Goal: Find specific page/section: Find specific page/section

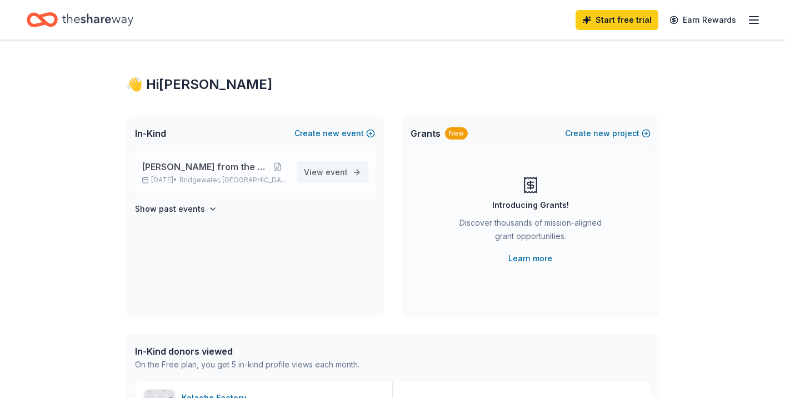
click at [322, 171] on span "View event" at bounding box center [326, 172] width 44 height 13
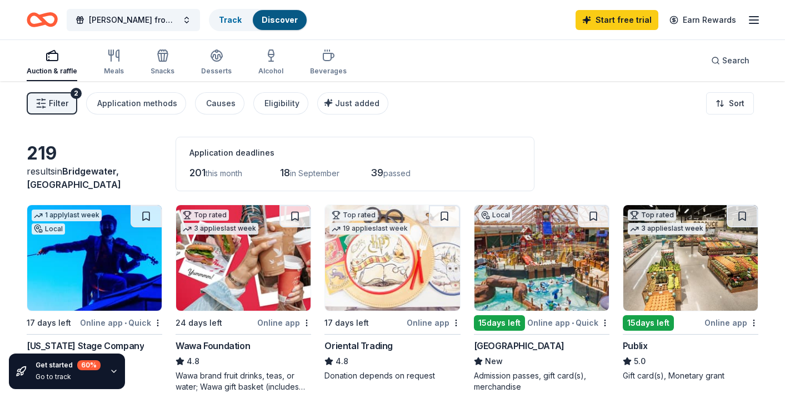
click at [498, 113] on div "Filter 2 Application methods Causes Eligibility Just added Sort" at bounding box center [392, 103] width 785 height 44
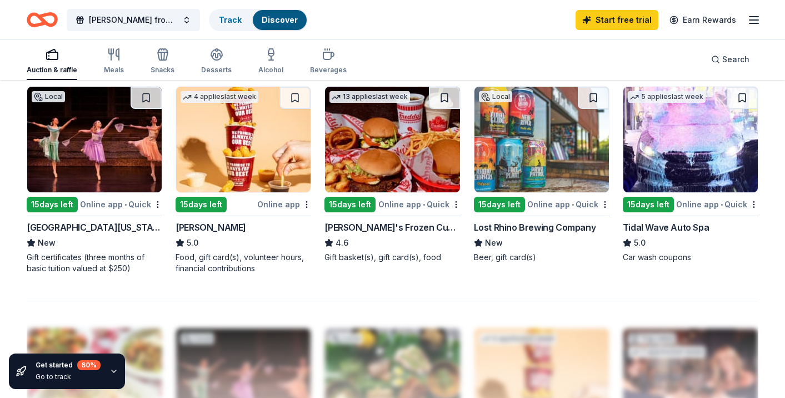
scroll to position [717, 0]
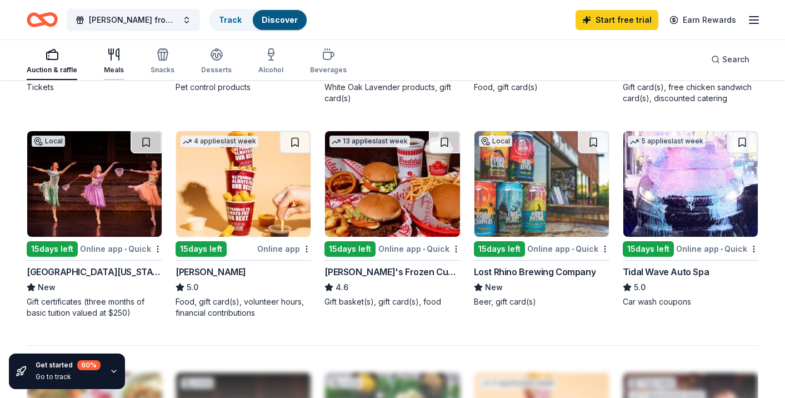
click at [113, 60] on icon "button" at bounding box center [113, 54] width 13 height 13
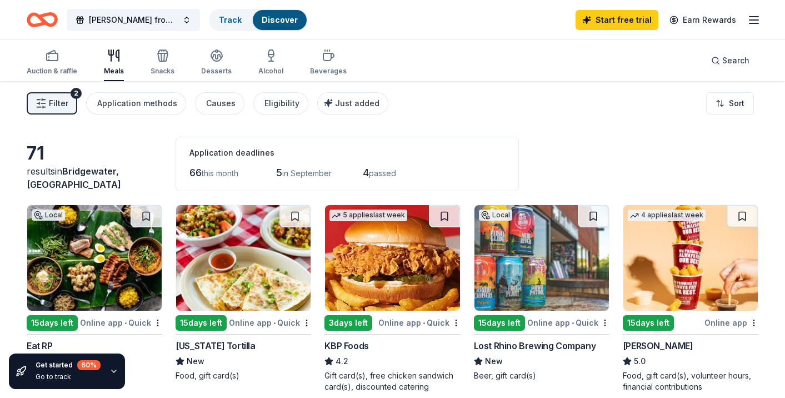
click at [567, 76] on div "Auction & raffle Meals Snacks Desserts Alcohol Beverages Search" at bounding box center [393, 60] width 732 height 41
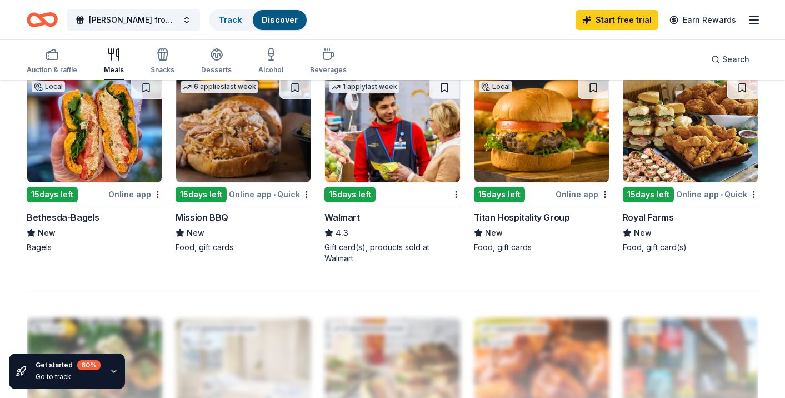
scroll to position [773, 0]
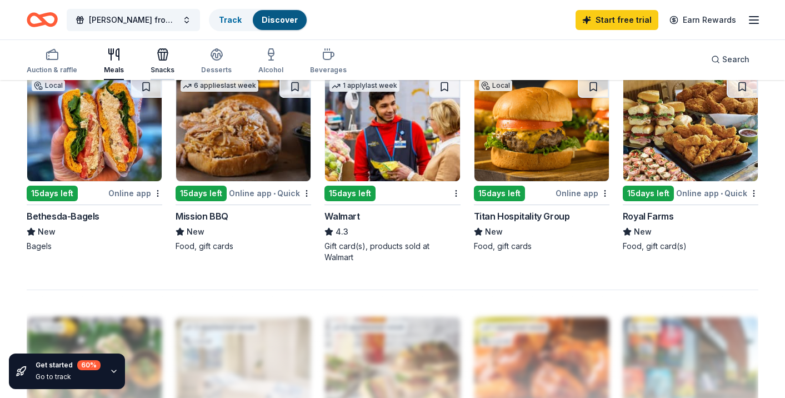
click at [167, 56] on icon "button" at bounding box center [162, 54] width 13 height 13
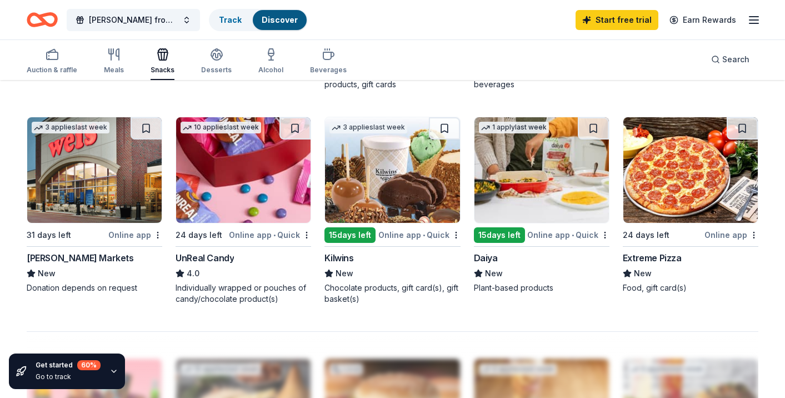
scroll to position [751, 0]
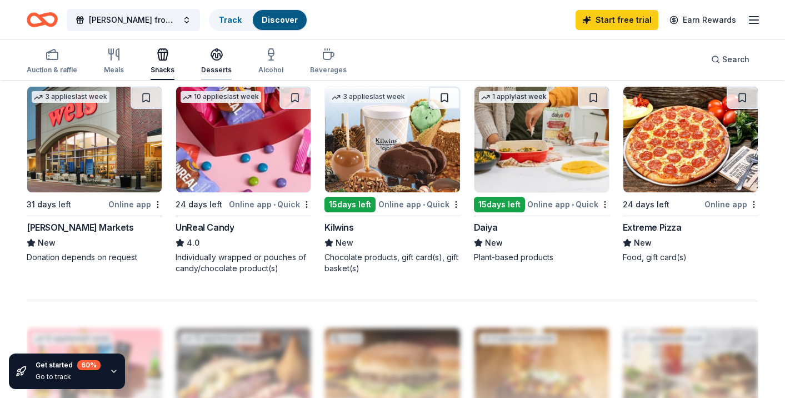
click at [212, 54] on icon "button" at bounding box center [216, 53] width 11 height 8
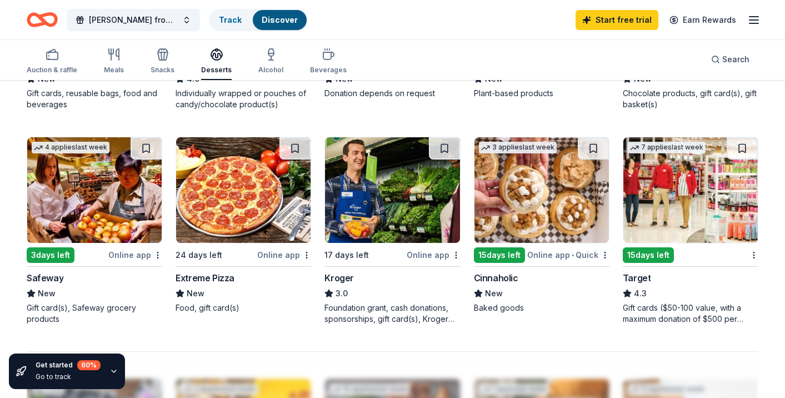
scroll to position [754, 0]
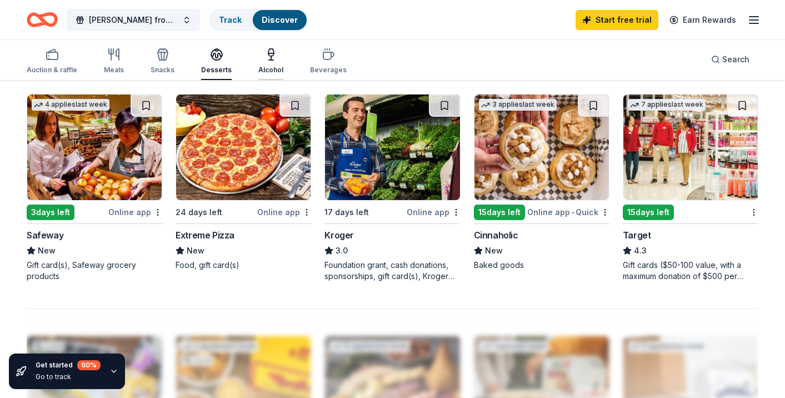
click at [268, 66] on div "Alcohol" at bounding box center [270, 70] width 25 height 9
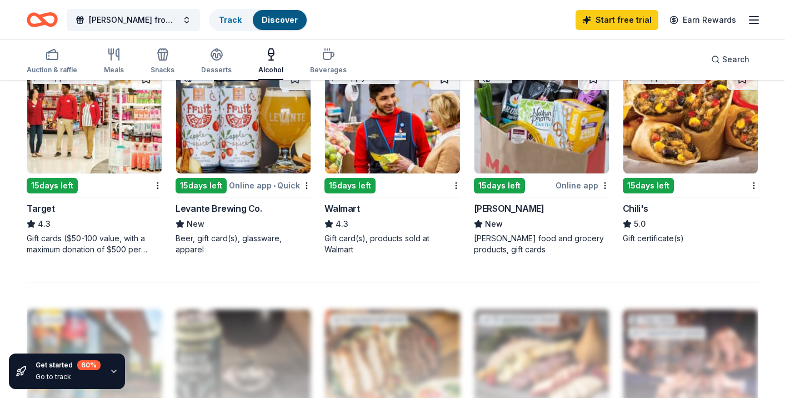
scroll to position [784, 0]
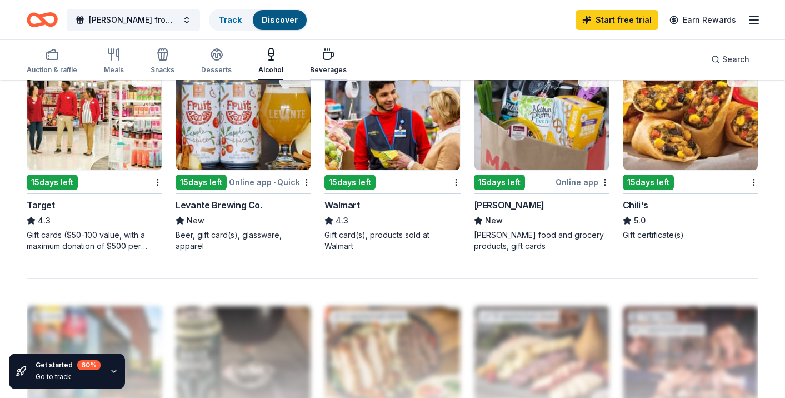
click at [317, 67] on div "Beverages" at bounding box center [328, 70] width 37 height 9
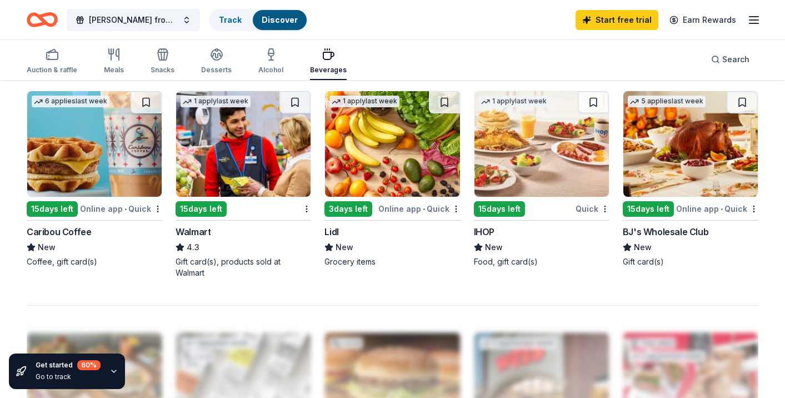
scroll to position [772, 0]
